Goal: Task Accomplishment & Management: Complete application form

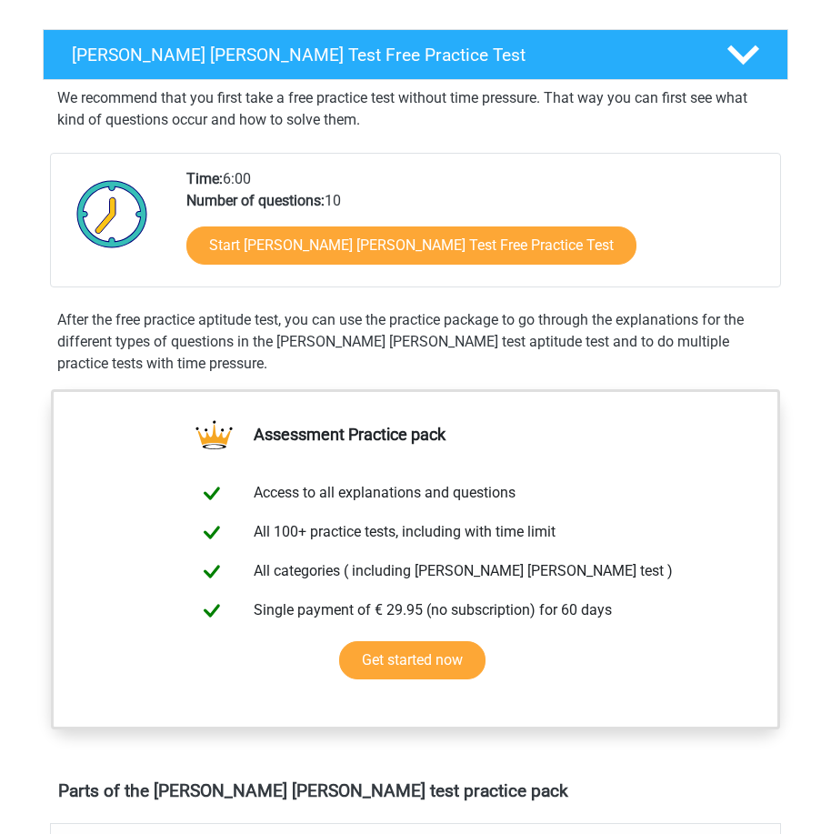
scroll to position [273, 0]
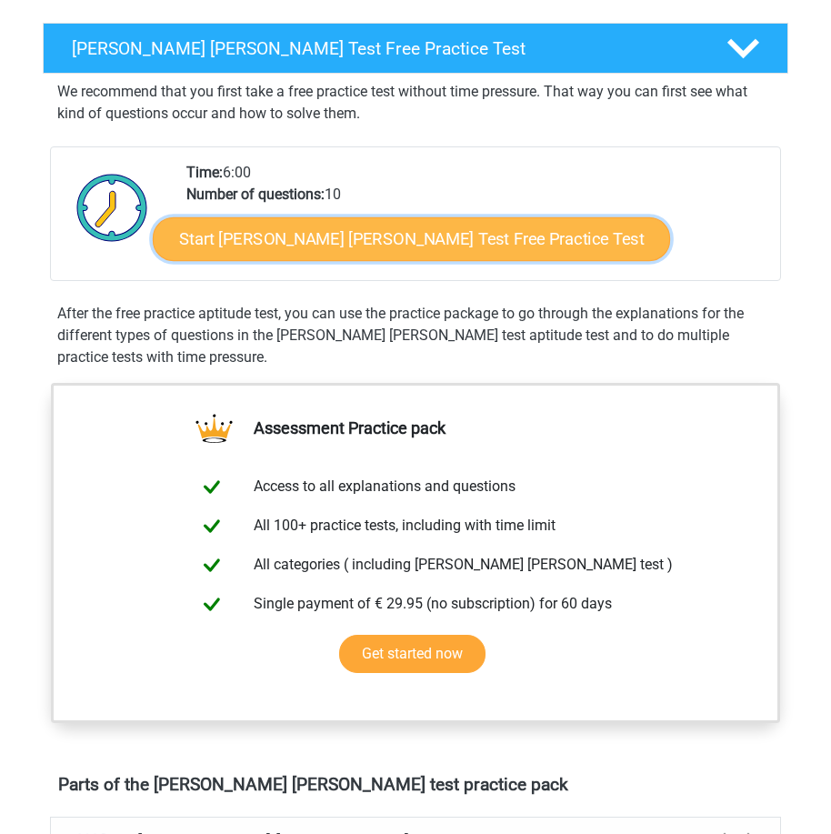
click at [273, 227] on link "Start Watson Glaser Test Free Practice Test" at bounding box center [411, 239] width 517 height 44
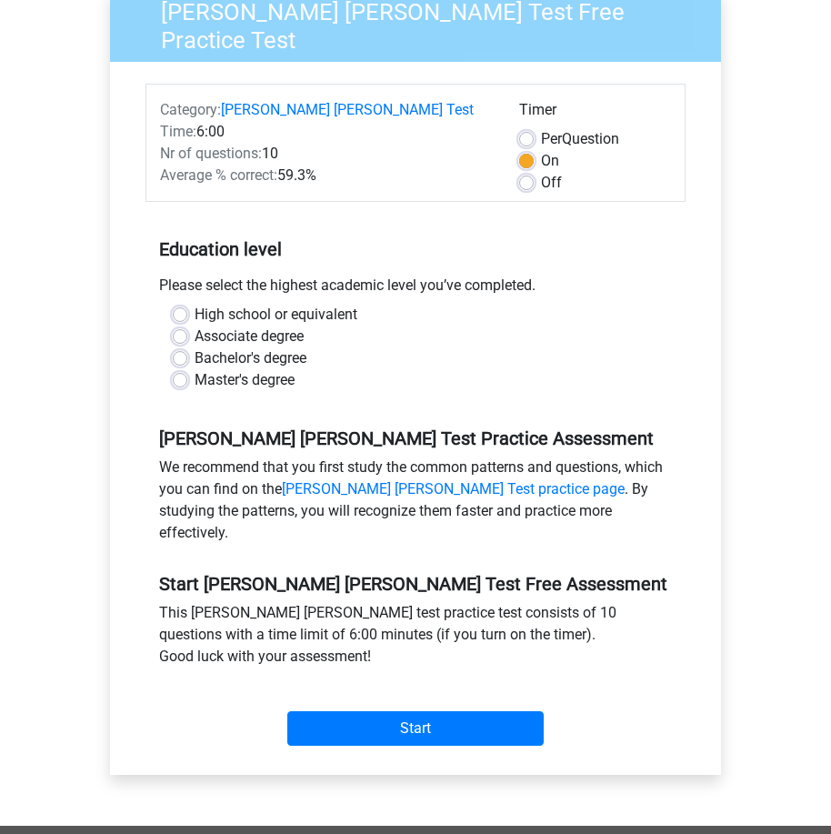
scroll to position [182, 0]
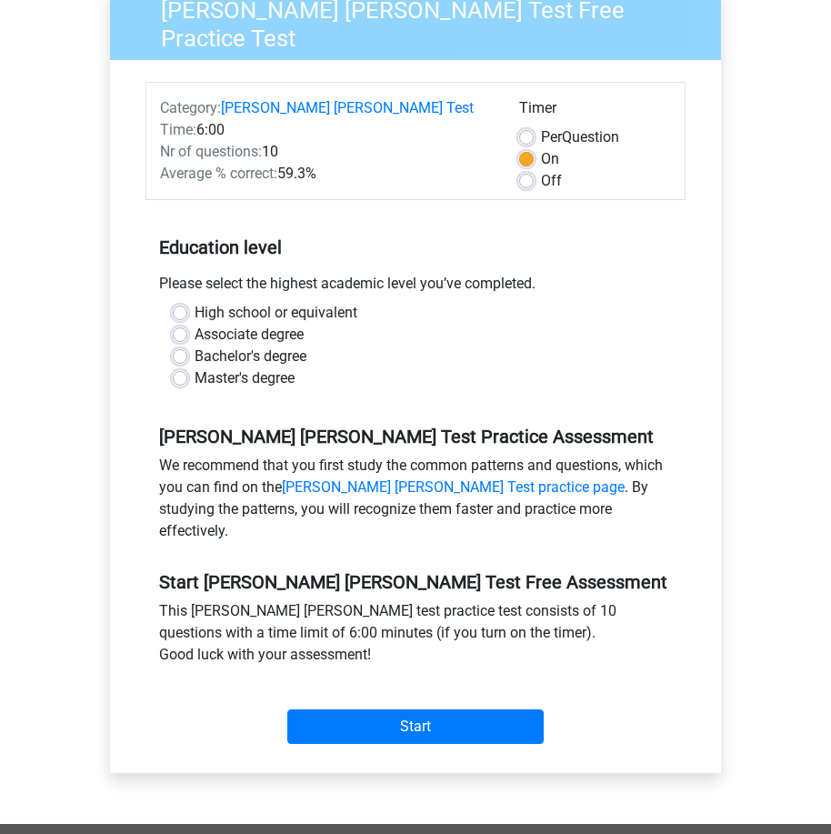
click at [195, 346] on label "Bachelor's degree" at bounding box center [251, 357] width 112 height 22
click at [175, 346] on input "Bachelor's degree" at bounding box center [180, 355] width 15 height 18
radio input "true"
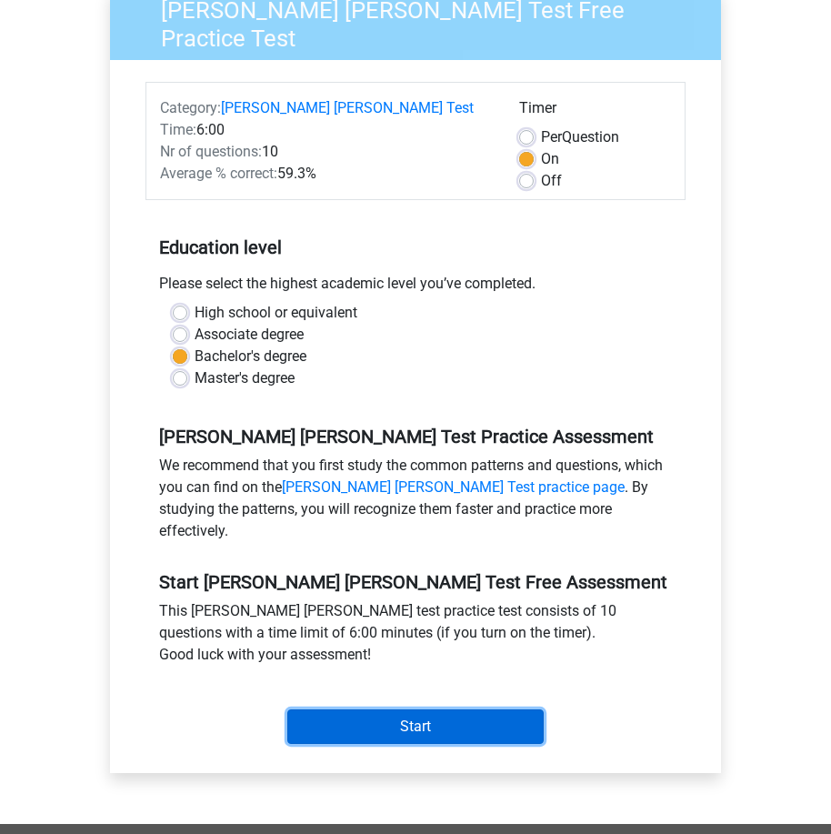
click at [487, 709] on input "Start" at bounding box center [415, 726] width 256 height 35
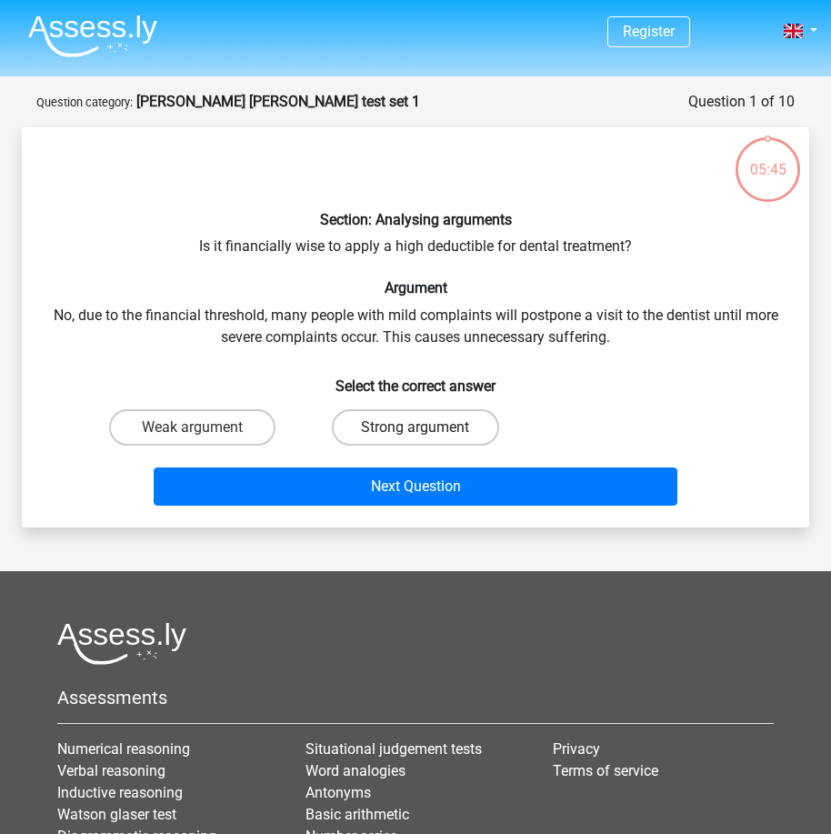
click at [370, 434] on label "Strong argument" at bounding box center [415, 427] width 166 height 36
click at [416, 434] on input "Strong argument" at bounding box center [422, 433] width 12 height 12
radio input "true"
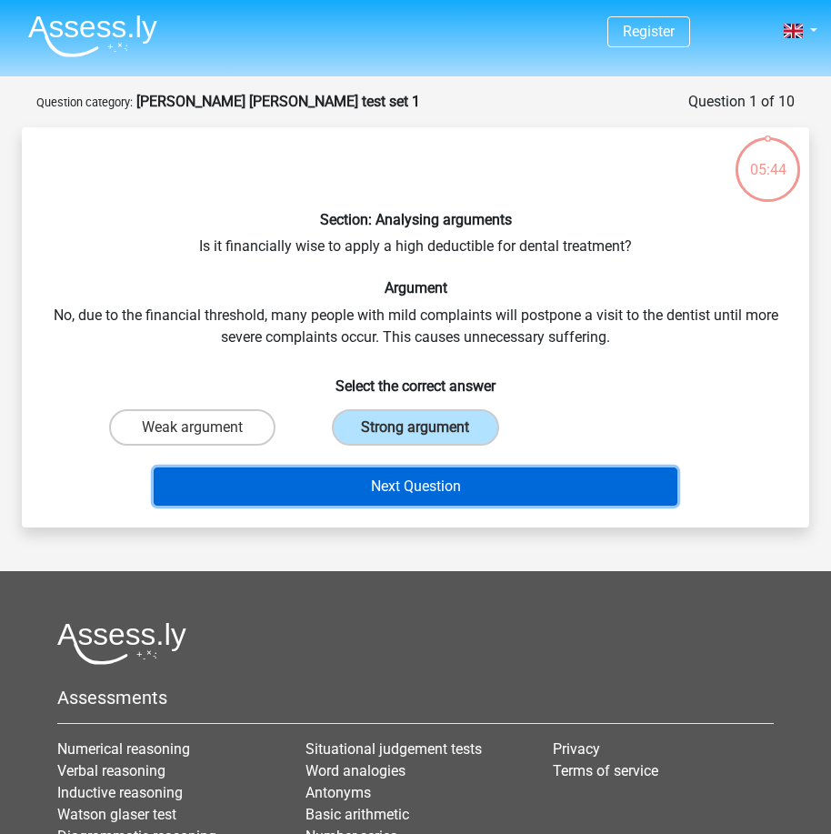
click at [317, 469] on button "Next Question" at bounding box center [416, 486] width 524 height 38
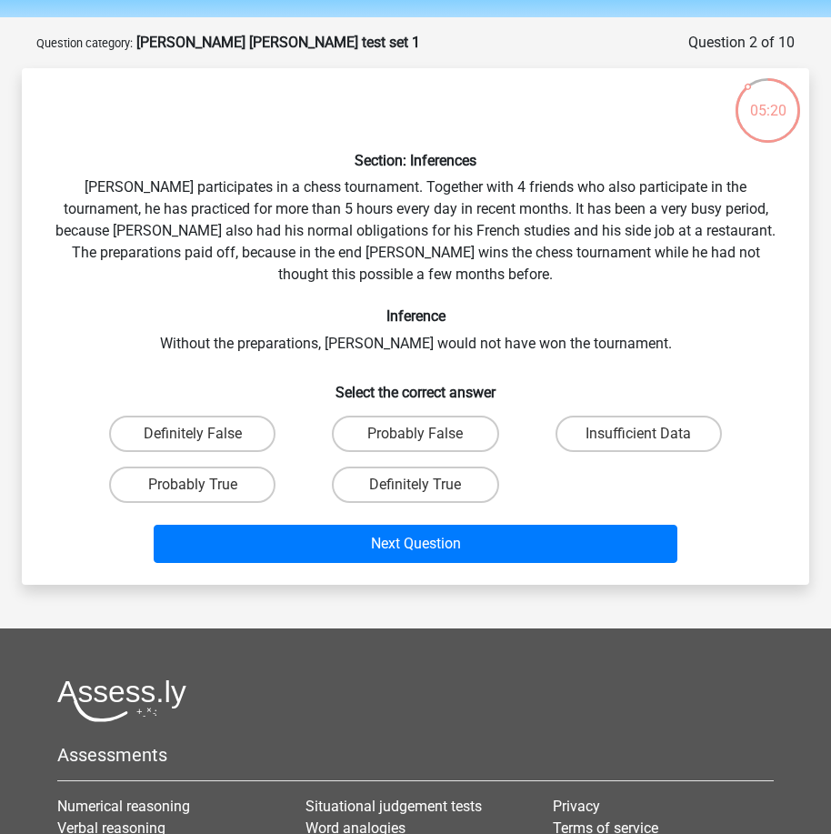
scroll to position [91, 0]
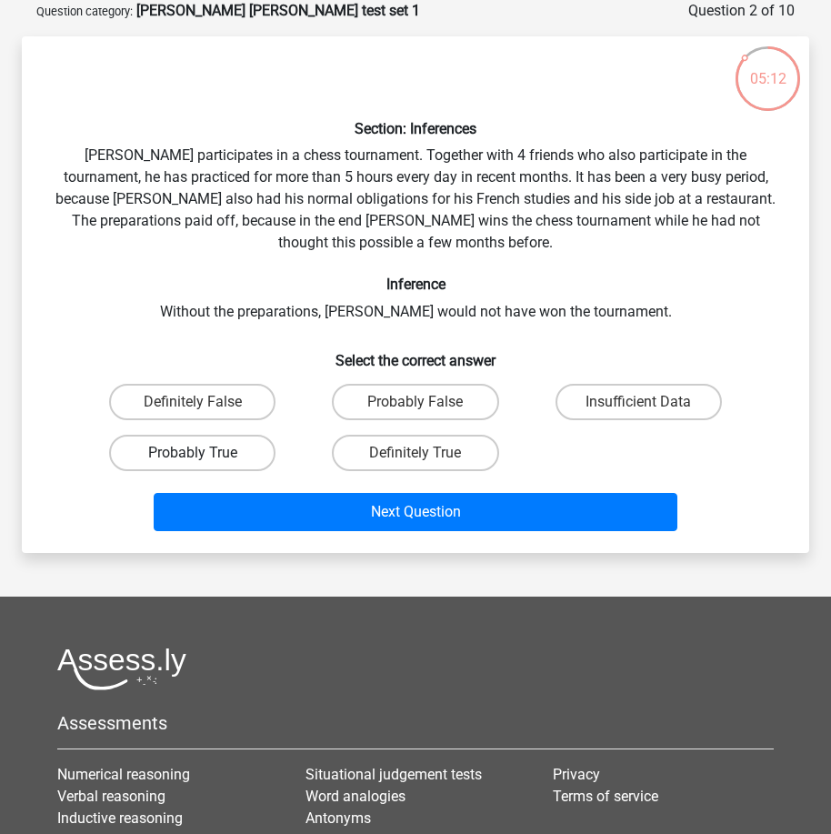
click at [232, 442] on label "Probably True" at bounding box center [192, 453] width 166 height 36
click at [205, 453] on input "Probably True" at bounding box center [199, 459] width 12 height 12
radio input "true"
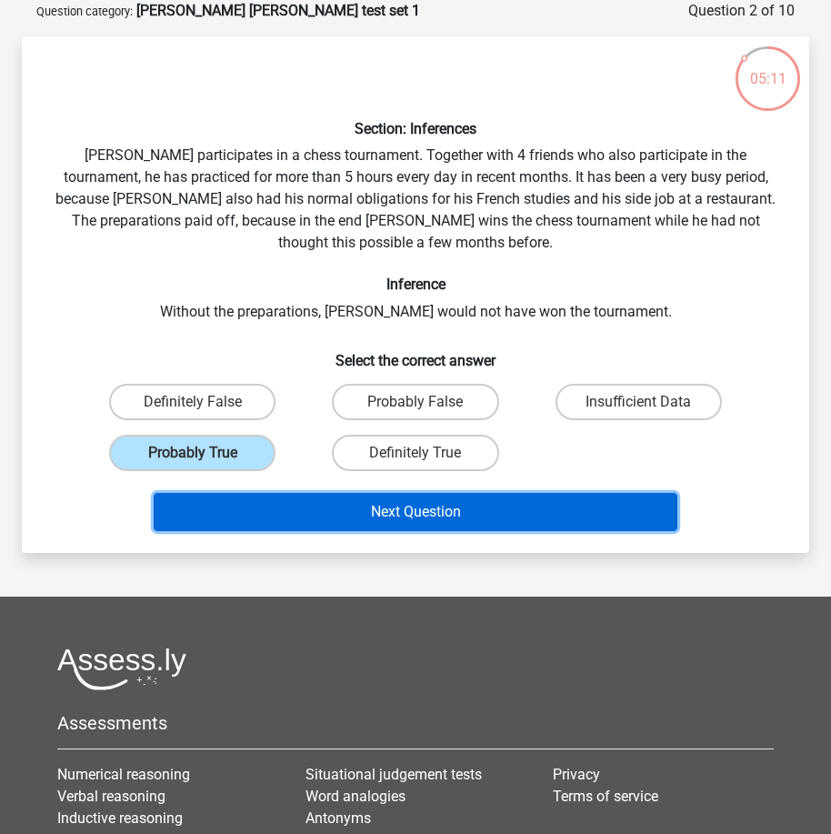
click at [258, 496] on button "Next Question" at bounding box center [416, 512] width 524 height 38
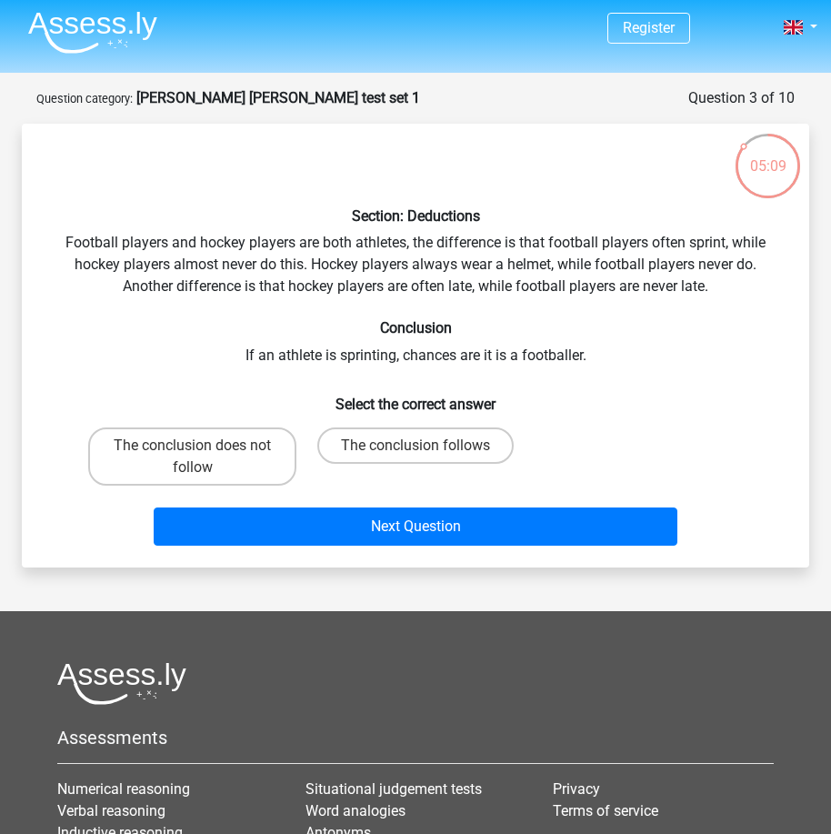
scroll to position [0, 0]
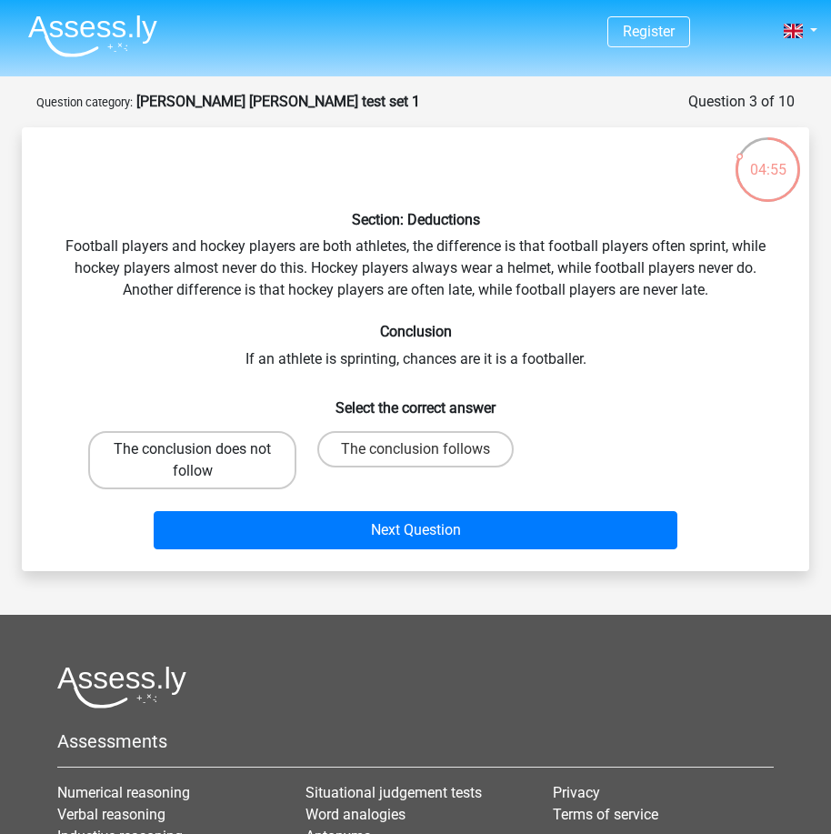
click at [230, 443] on label "The conclusion does not follow" at bounding box center [192, 460] width 208 height 58
click at [205, 449] on input "The conclusion does not follow" at bounding box center [199, 455] width 12 height 12
radio input "true"
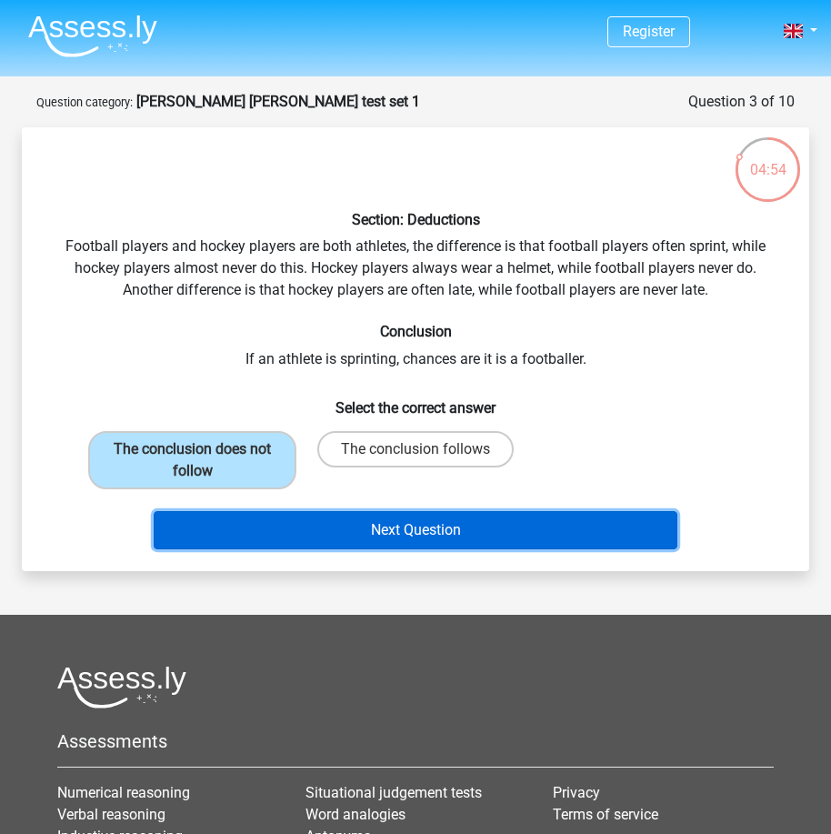
click at [211, 533] on button "Next Question" at bounding box center [416, 530] width 524 height 38
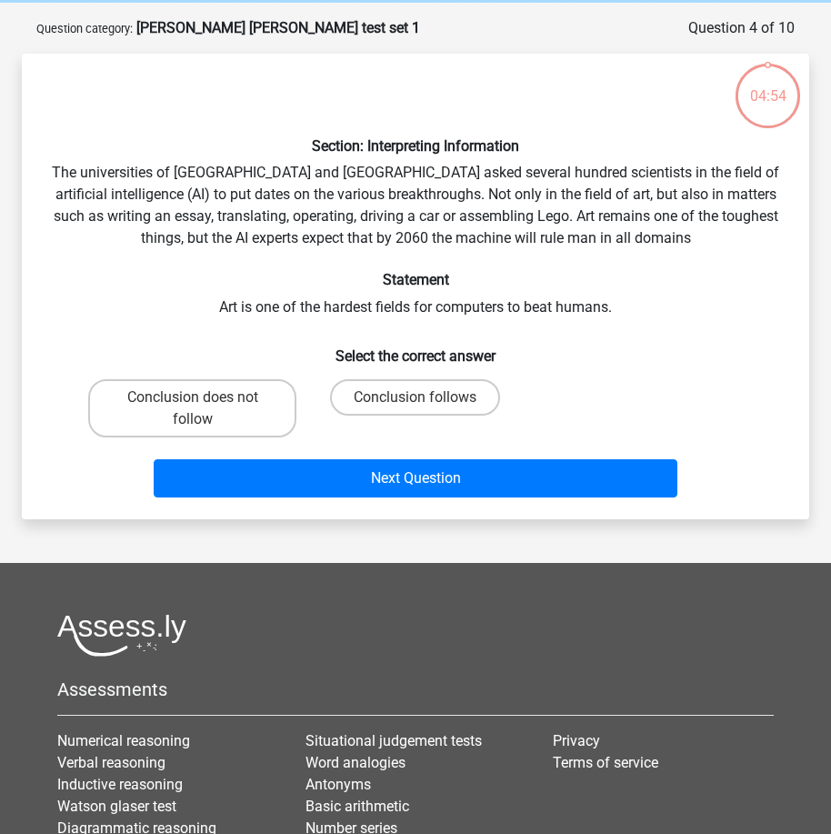
scroll to position [91, 0]
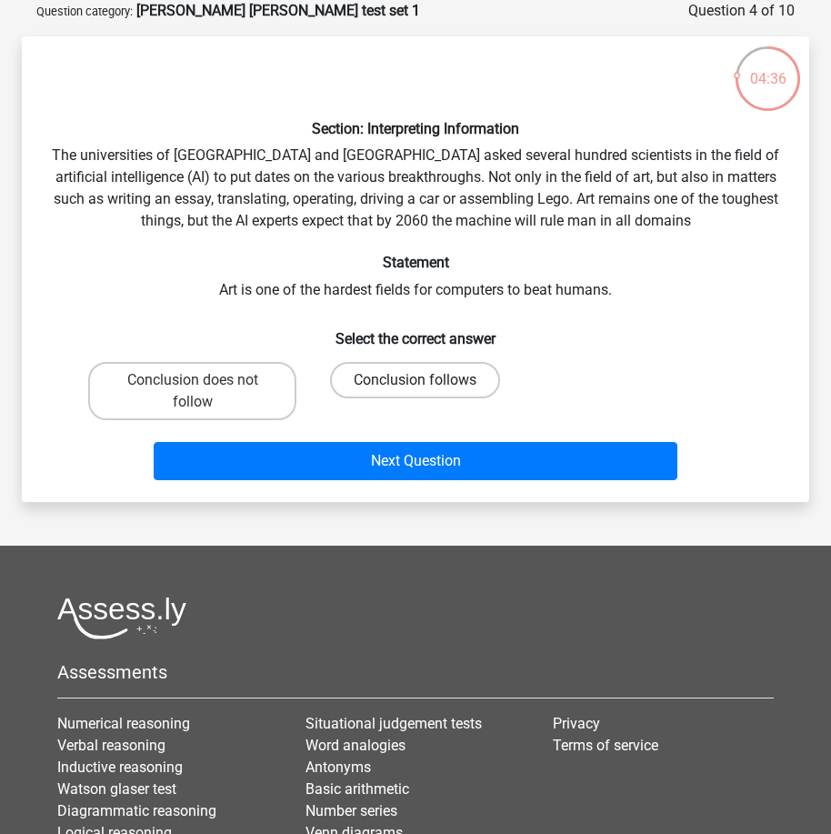
click at [366, 387] on label "Conclusion follows" at bounding box center [415, 380] width 170 height 36
click at [416, 387] on input "Conclusion follows" at bounding box center [422, 386] width 12 height 12
radio input "true"
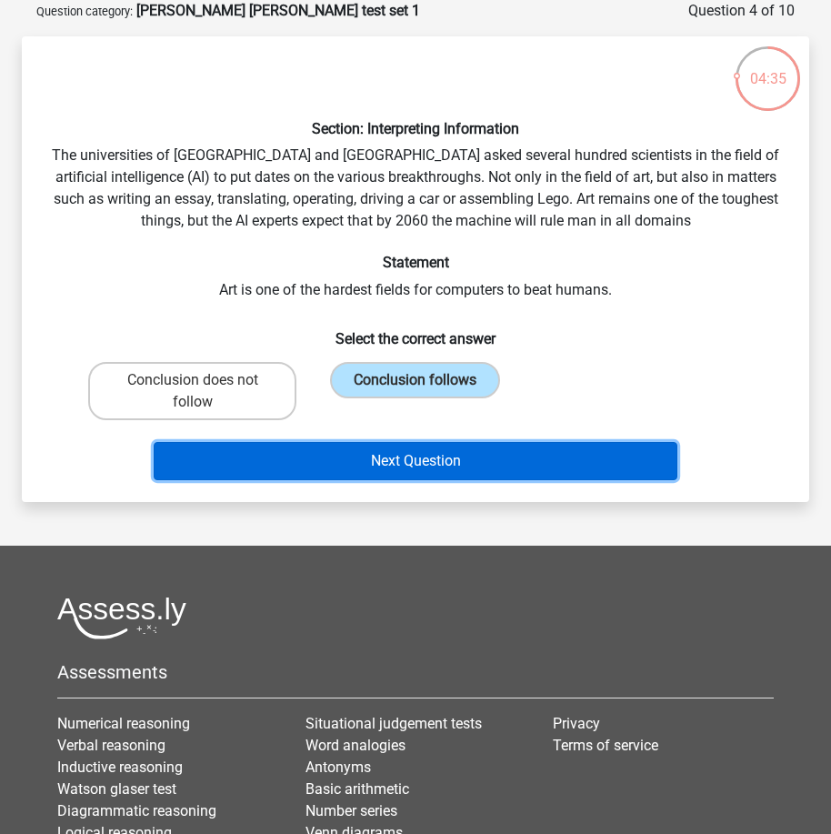
click at [255, 462] on button "Next Question" at bounding box center [416, 461] width 524 height 38
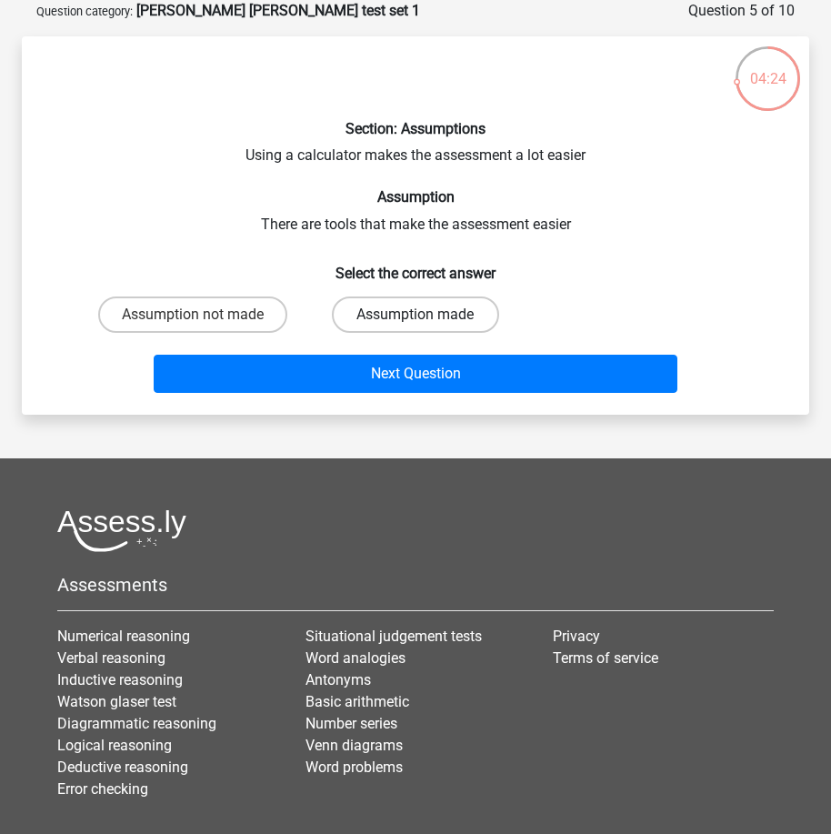
click at [407, 309] on label "Assumption made" at bounding box center [415, 314] width 166 height 36
click at [416, 315] on input "Assumption made" at bounding box center [422, 321] width 12 height 12
radio input "true"
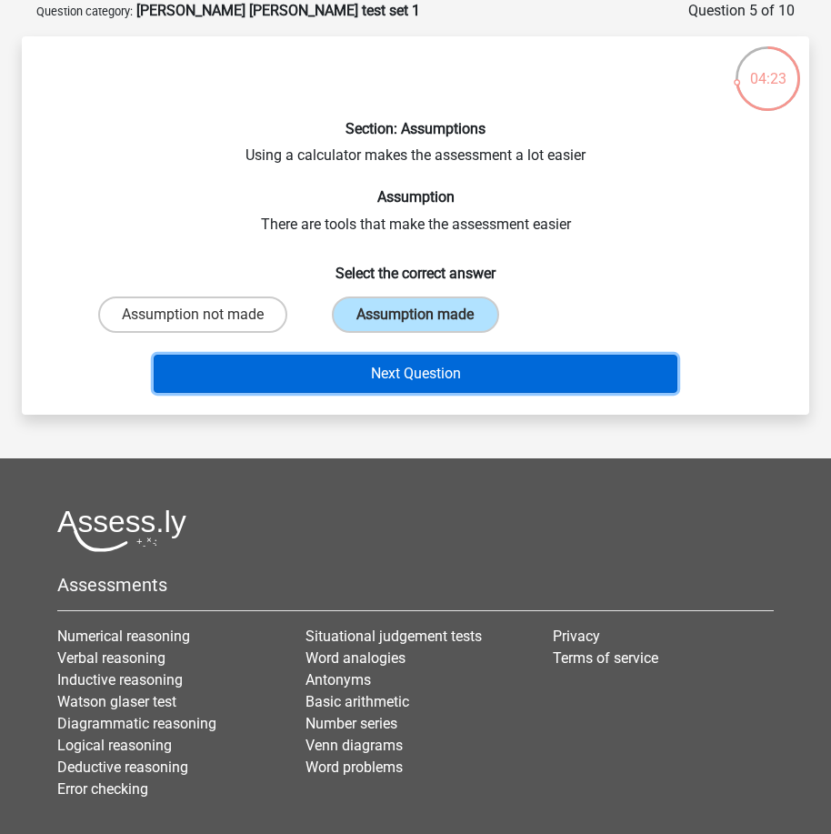
click at [383, 384] on button "Next Question" at bounding box center [416, 374] width 524 height 38
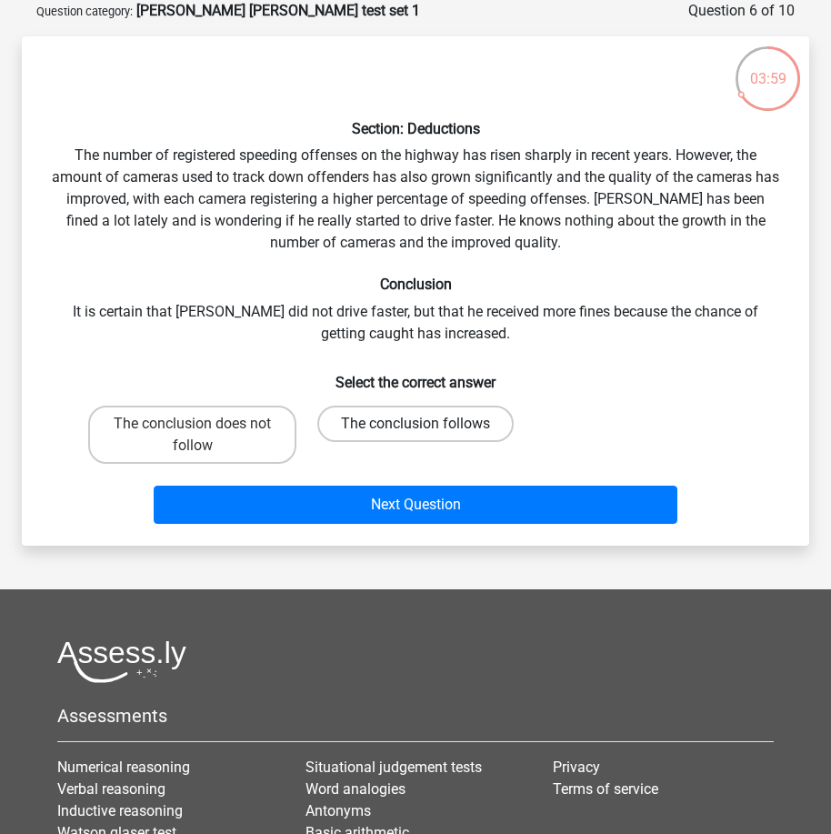
click at [430, 415] on label "The conclusion follows" at bounding box center [415, 424] width 196 height 36
click at [427, 424] on input "The conclusion follows" at bounding box center [422, 430] width 12 height 12
radio input "true"
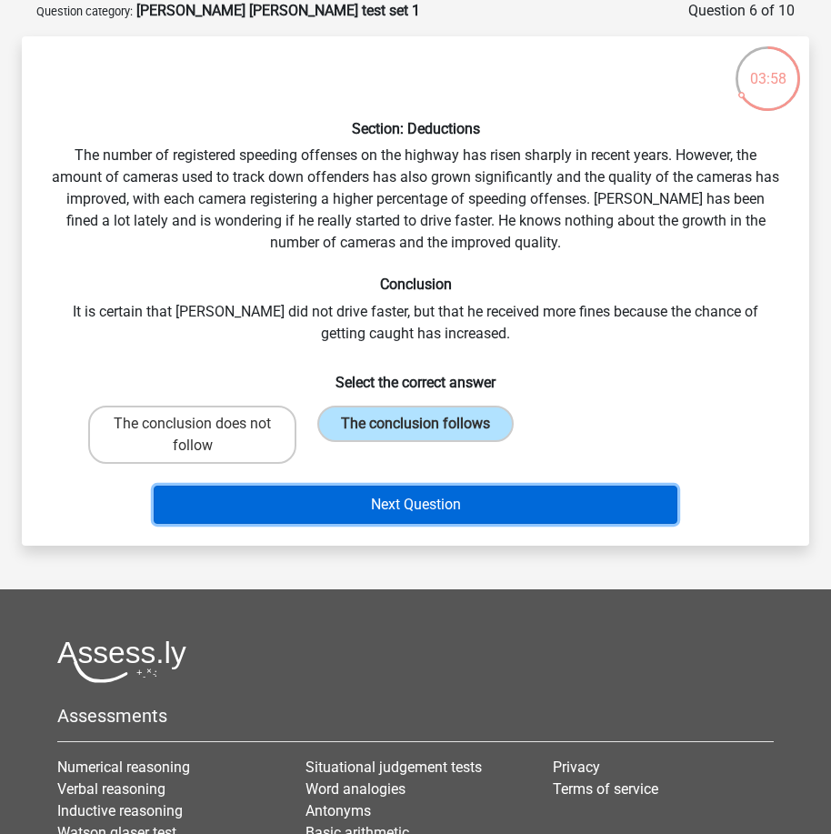
click at [258, 500] on button "Next Question" at bounding box center [416, 505] width 524 height 38
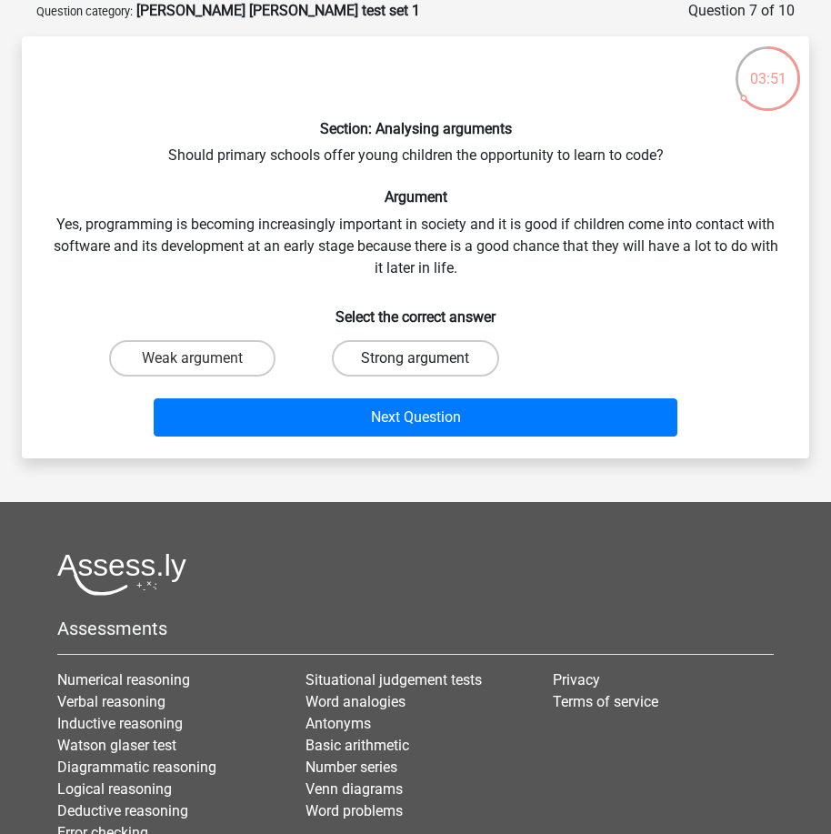
click at [425, 347] on label "Strong argument" at bounding box center [415, 358] width 166 height 36
click at [425, 358] on input "Strong argument" at bounding box center [422, 364] width 12 height 12
radio input "true"
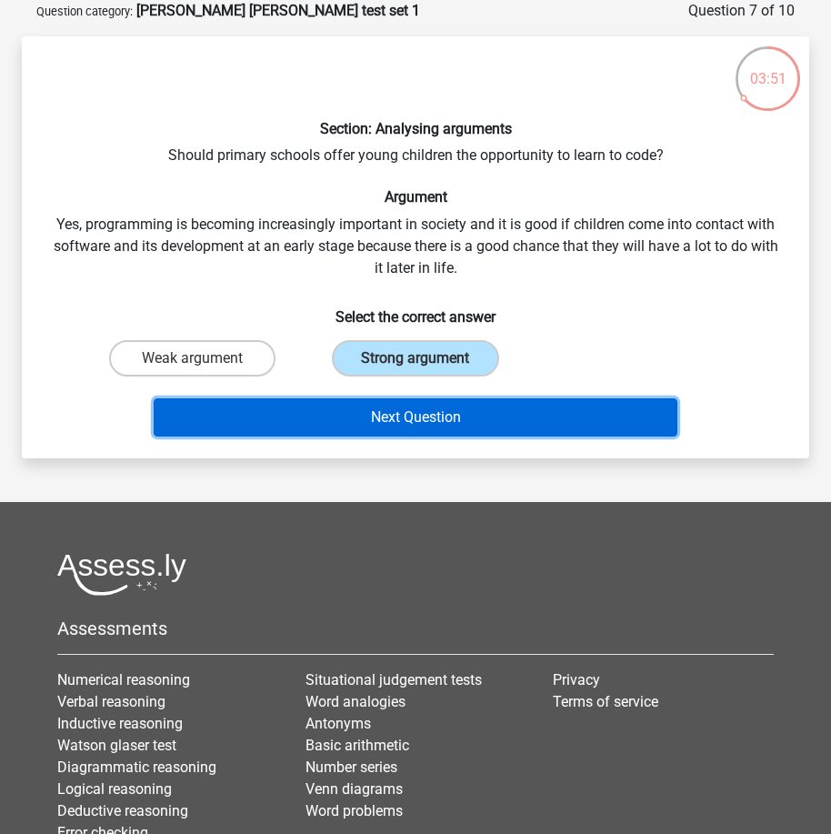
click at [425, 423] on button "Next Question" at bounding box center [416, 417] width 524 height 38
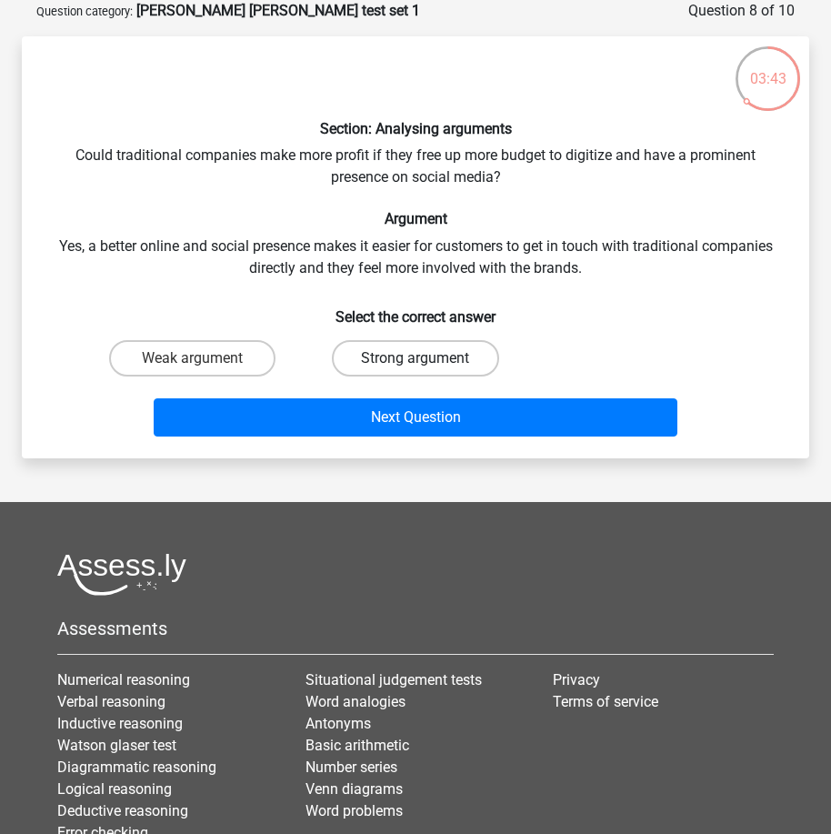
drag, startPoint x: 415, startPoint y: 341, endPoint x: 353, endPoint y: 411, distance: 93.4
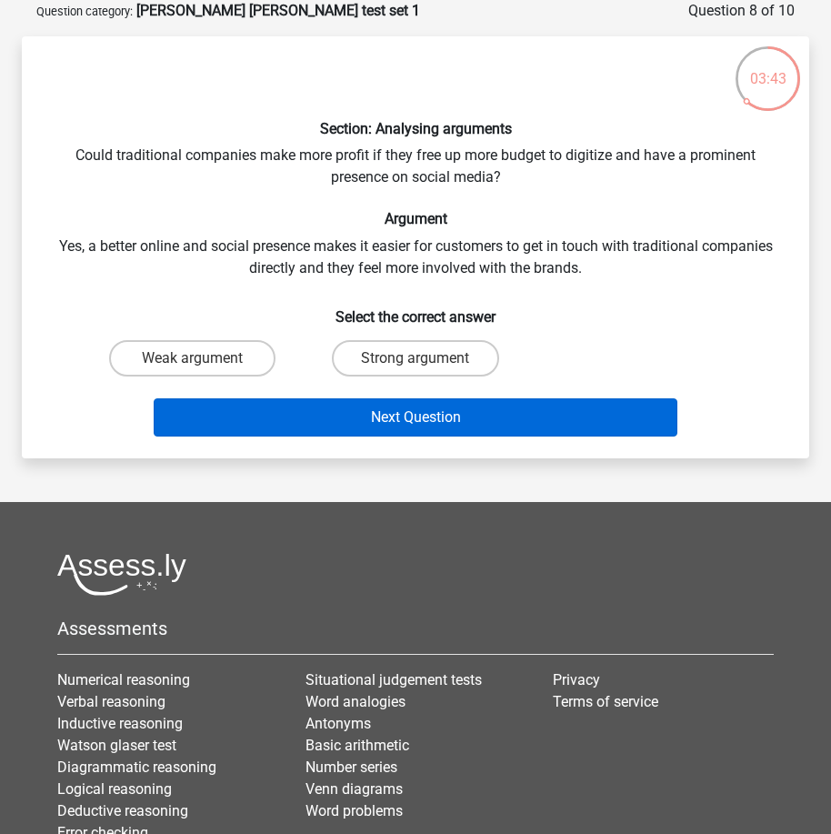
click at [414, 342] on label "Strong argument" at bounding box center [415, 358] width 166 height 36
click at [416, 358] on input "Strong argument" at bounding box center [422, 364] width 12 height 12
radio input "true"
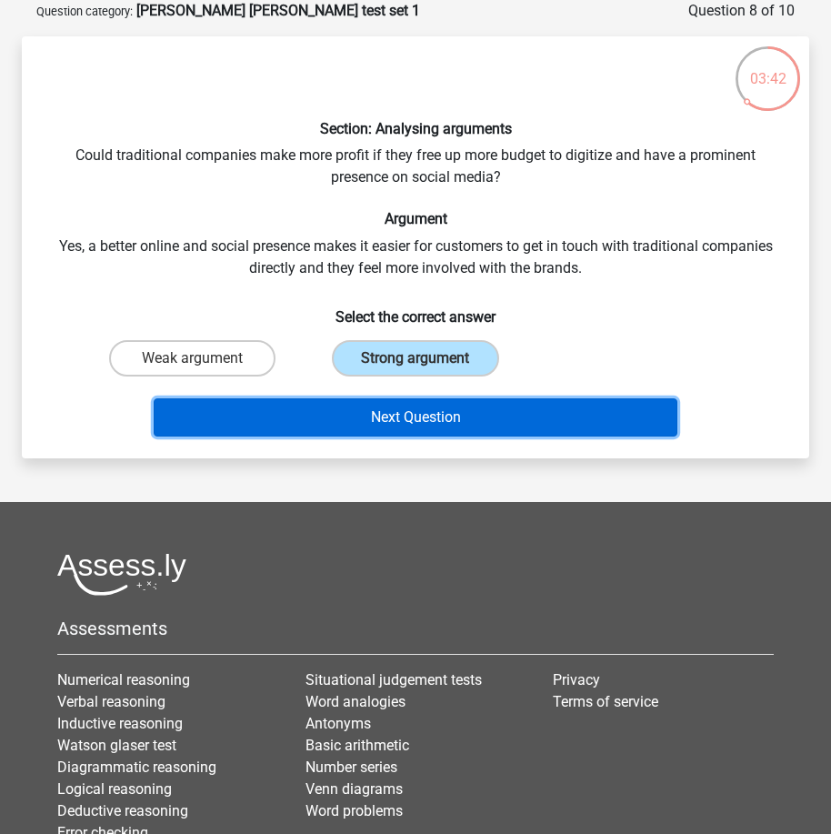
click at [351, 415] on button "Next Question" at bounding box center [416, 417] width 524 height 38
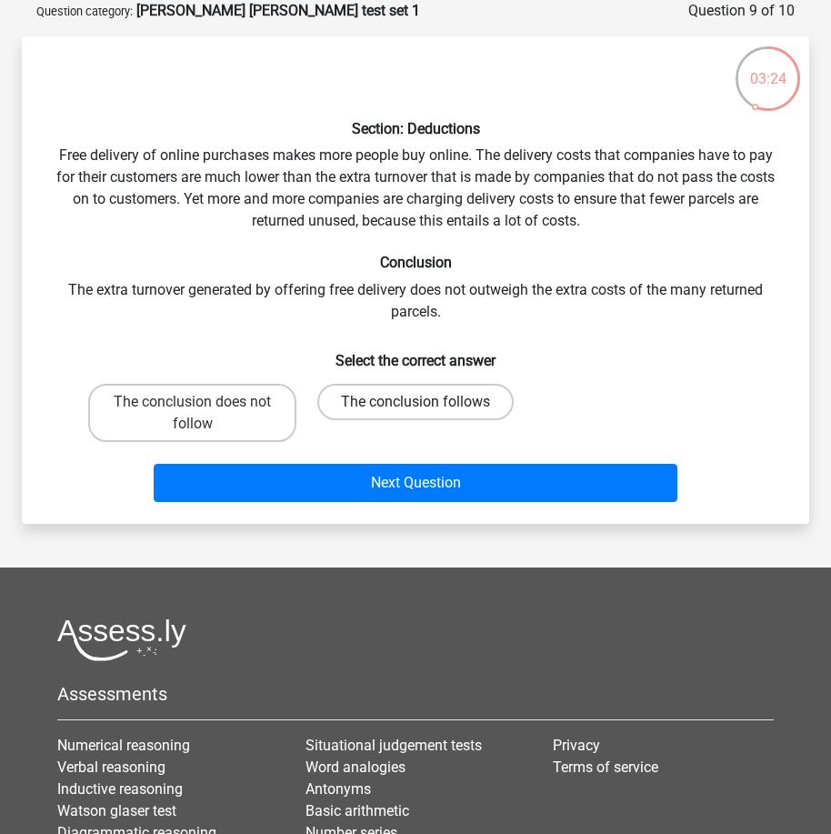
click at [454, 401] on label "The conclusion follows" at bounding box center [415, 402] width 196 height 36
click at [427, 402] on input "The conclusion follows" at bounding box center [422, 408] width 12 height 12
radio input "true"
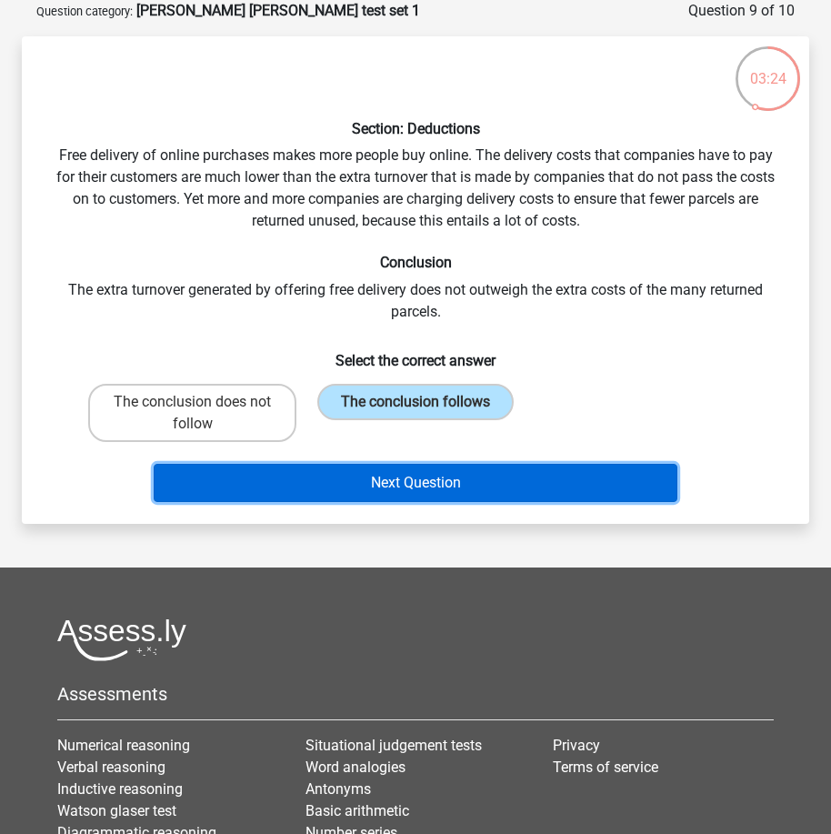
click at [391, 485] on button "Next Question" at bounding box center [416, 483] width 524 height 38
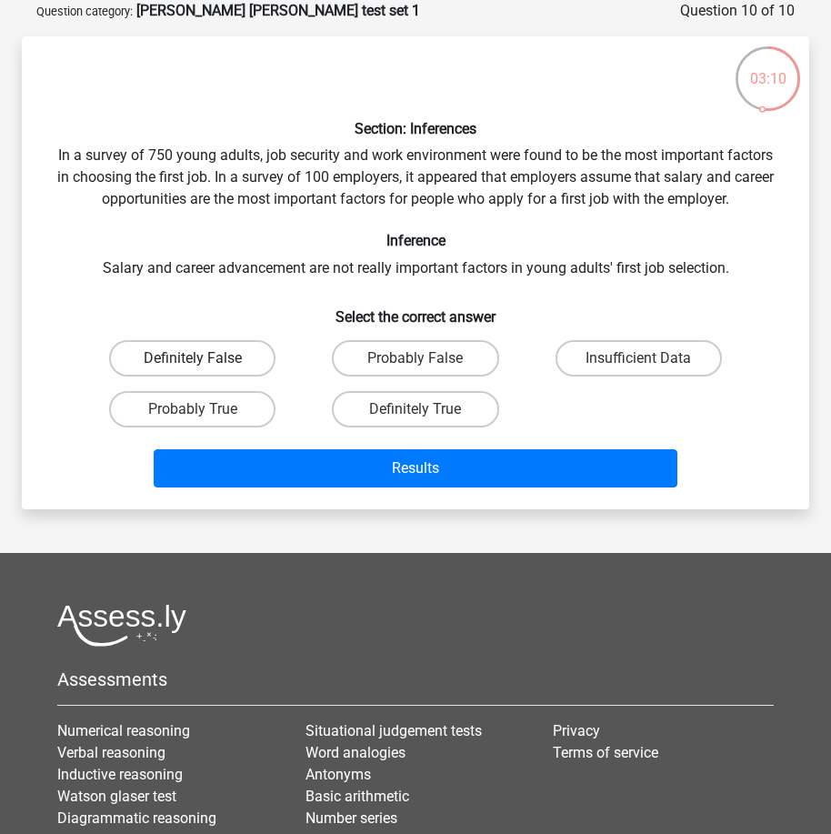
click at [212, 357] on label "Definitely False" at bounding box center [192, 358] width 166 height 36
click at [205, 358] on input "Definitely False" at bounding box center [199, 364] width 12 height 12
radio input "true"
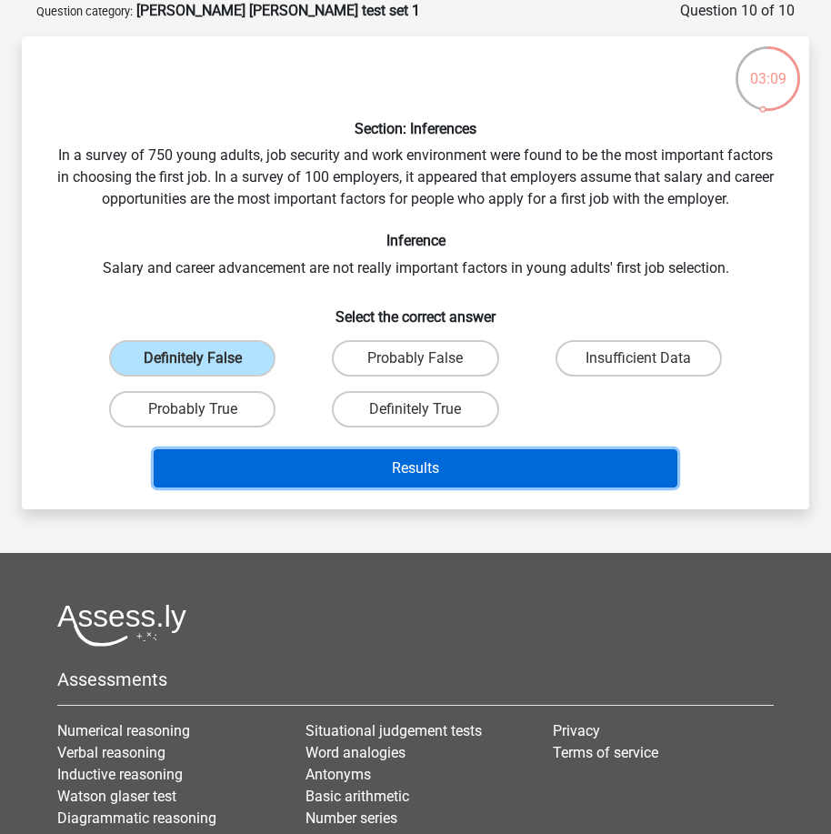
click at [311, 475] on button "Results" at bounding box center [416, 468] width 524 height 38
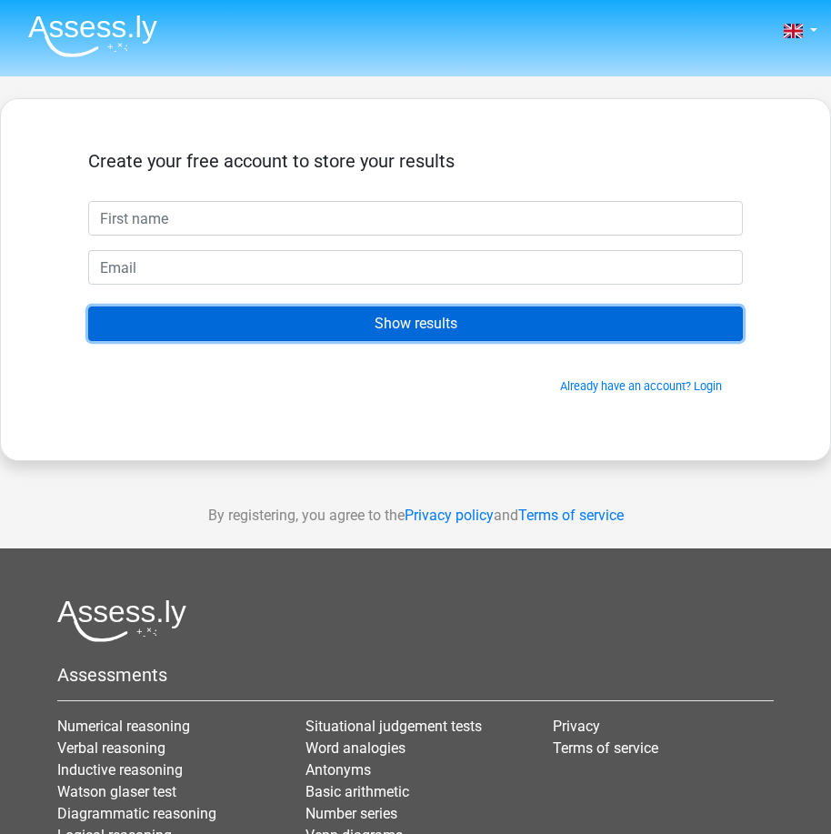
click at [385, 315] on input "Show results" at bounding box center [415, 323] width 655 height 35
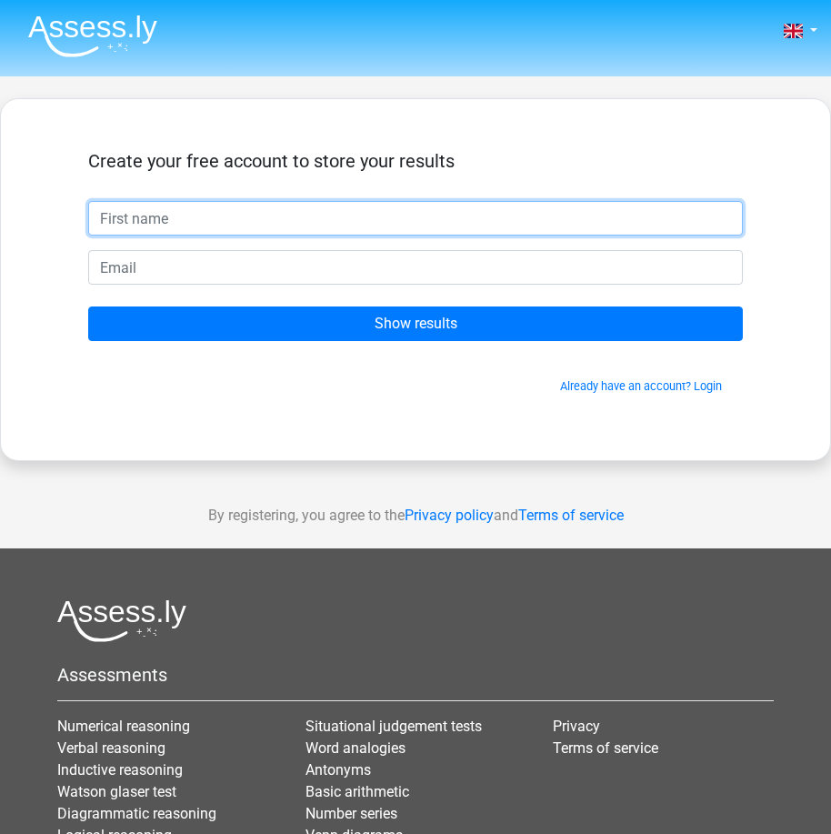
click at [283, 215] on input "text" at bounding box center [415, 218] width 655 height 35
type input "123"
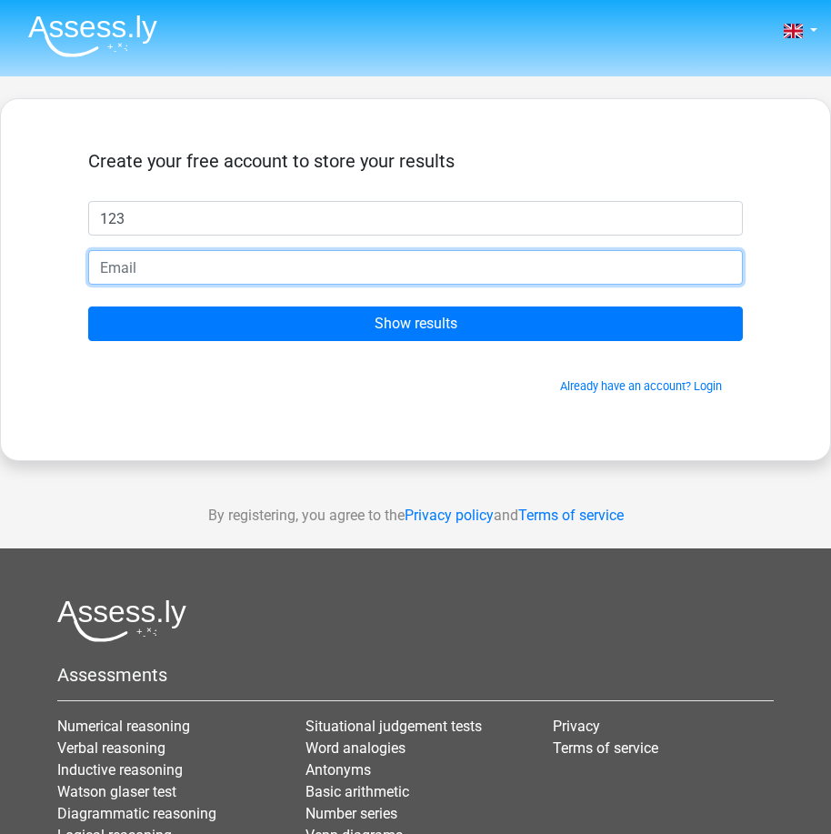
click at [134, 275] on input "email" at bounding box center [415, 267] width 655 height 35
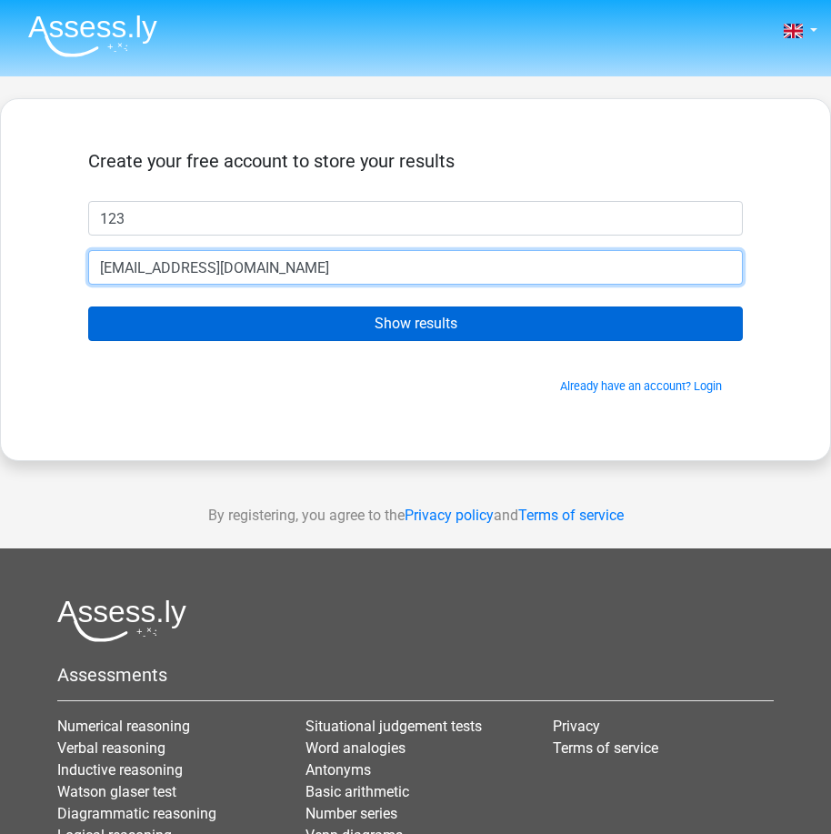
type input "[EMAIL_ADDRESS][DOMAIN_NAME]"
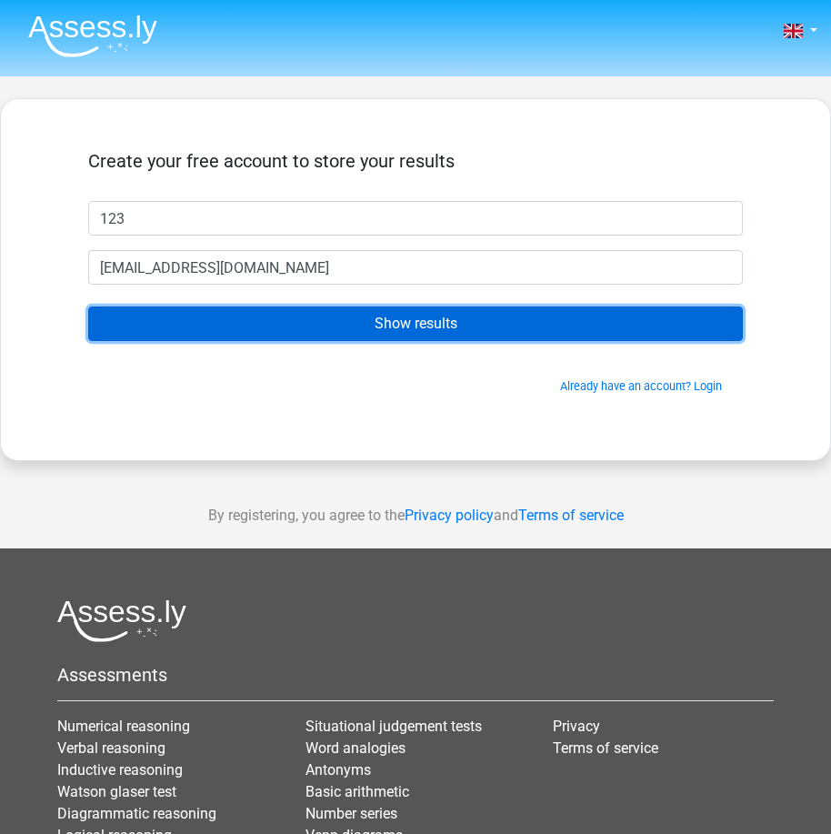
click at [189, 319] on input "Show results" at bounding box center [415, 323] width 655 height 35
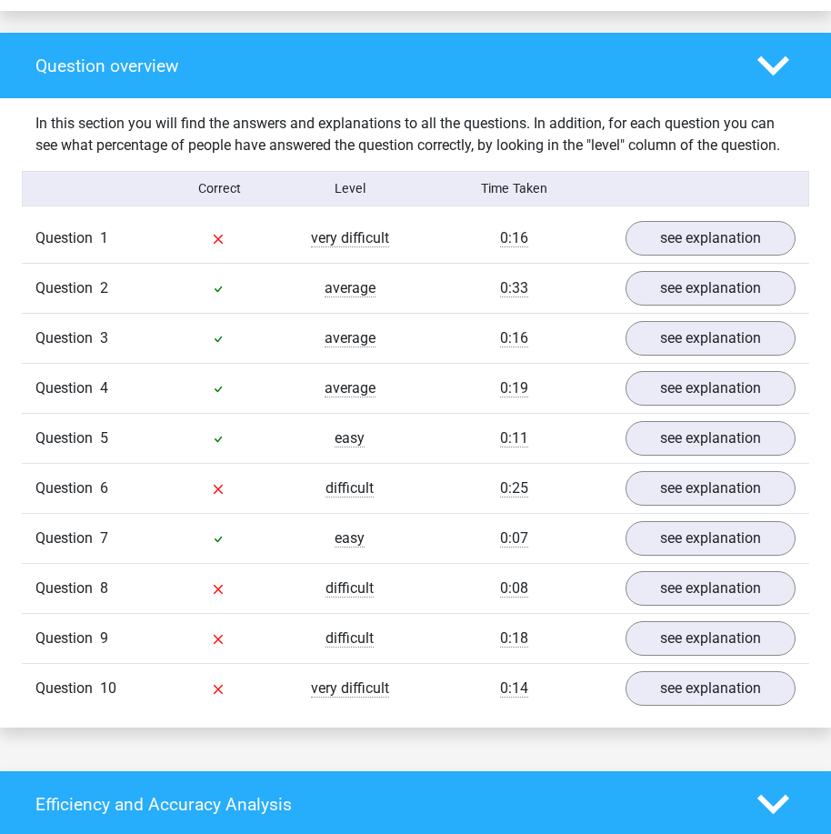
scroll to position [1364, 0]
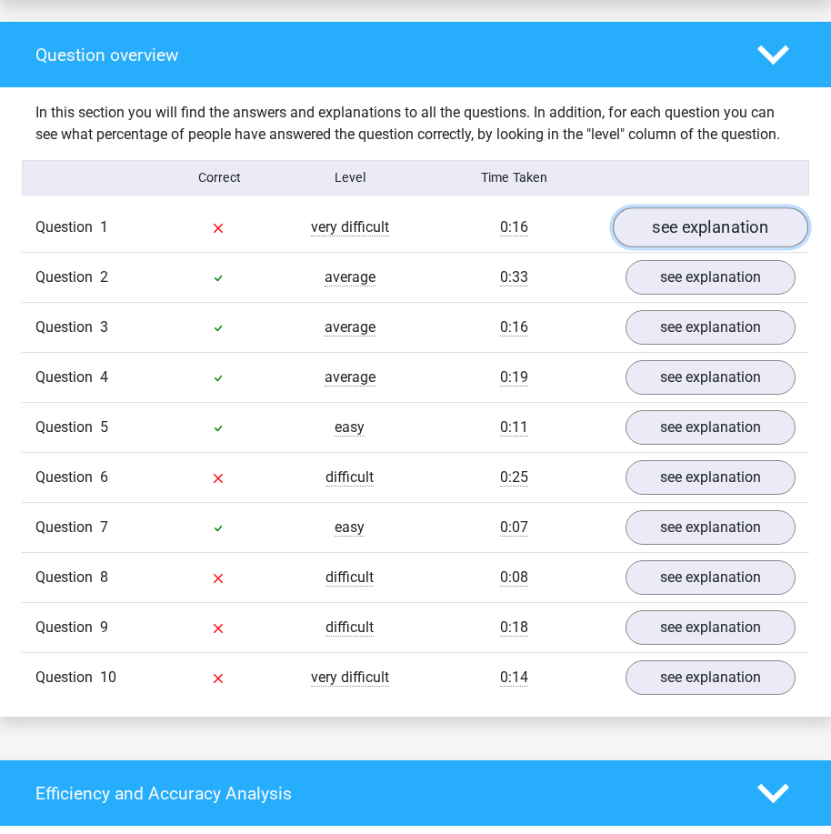
click at [660, 207] on link "see explanation" at bounding box center [710, 227] width 195 height 40
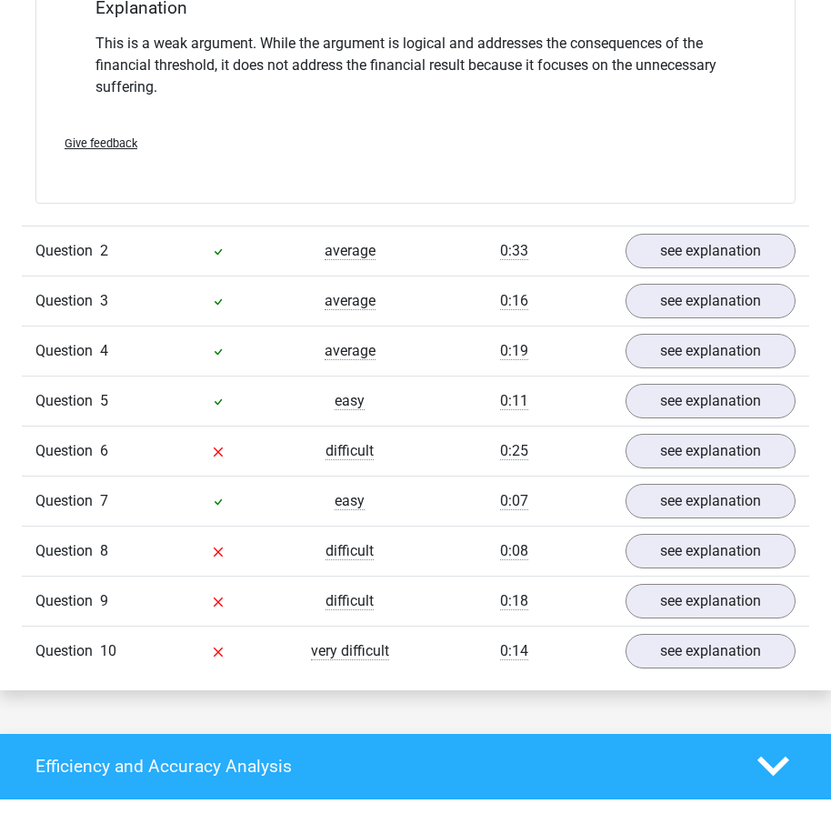
scroll to position [1910, 0]
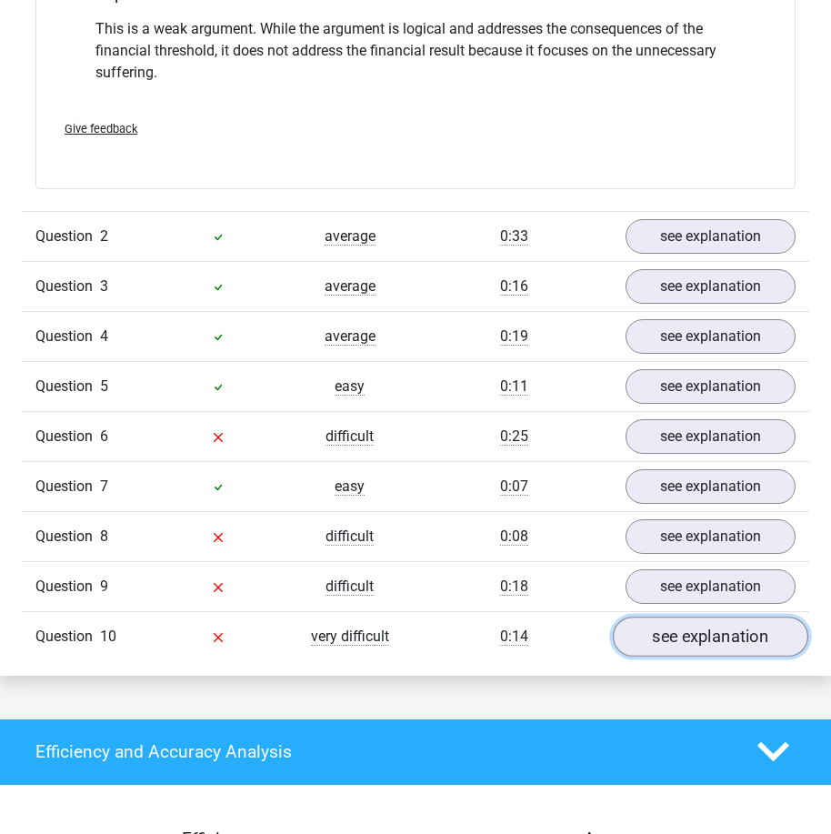
click at [654, 617] on link "see explanation" at bounding box center [710, 637] width 195 height 40
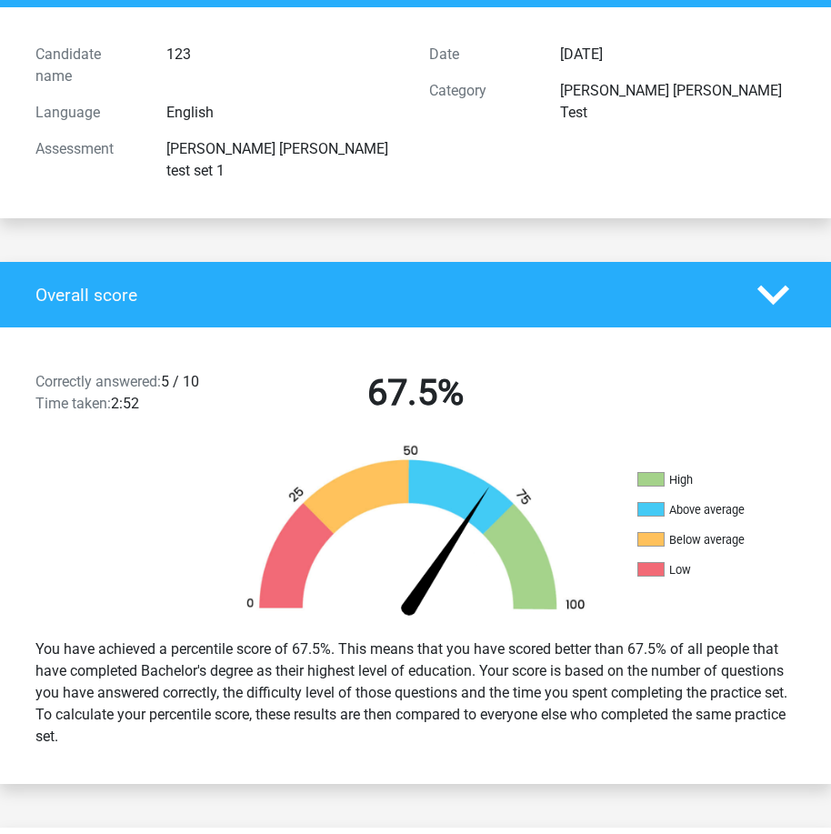
scroll to position [364, 0]
